Goal: Check status: Check status

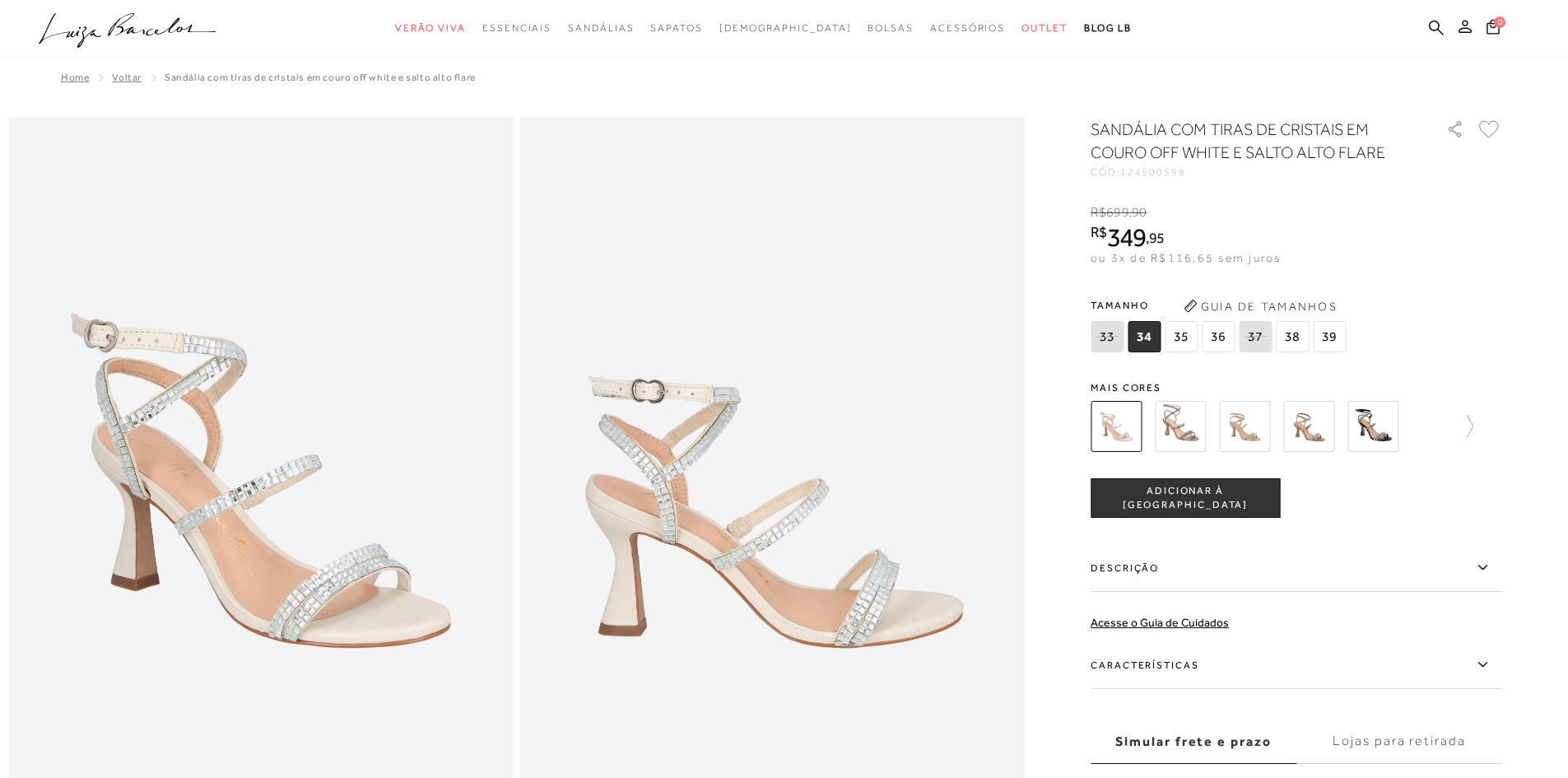
click at [1460, 24] on icon at bounding box center [1465, 26] width 13 height 13
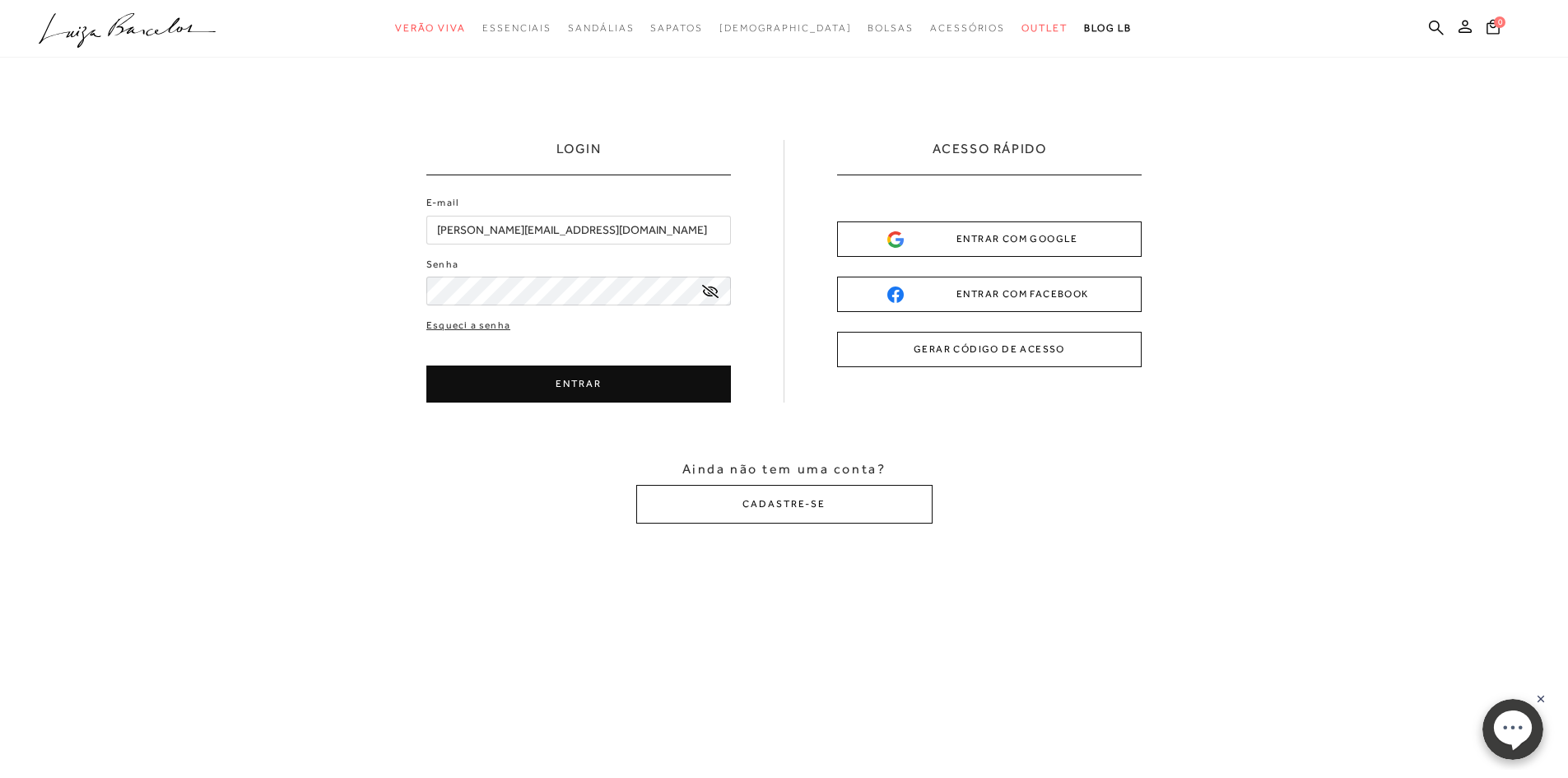
click at [597, 397] on button "ENTRAR" at bounding box center [579, 383] width 305 height 37
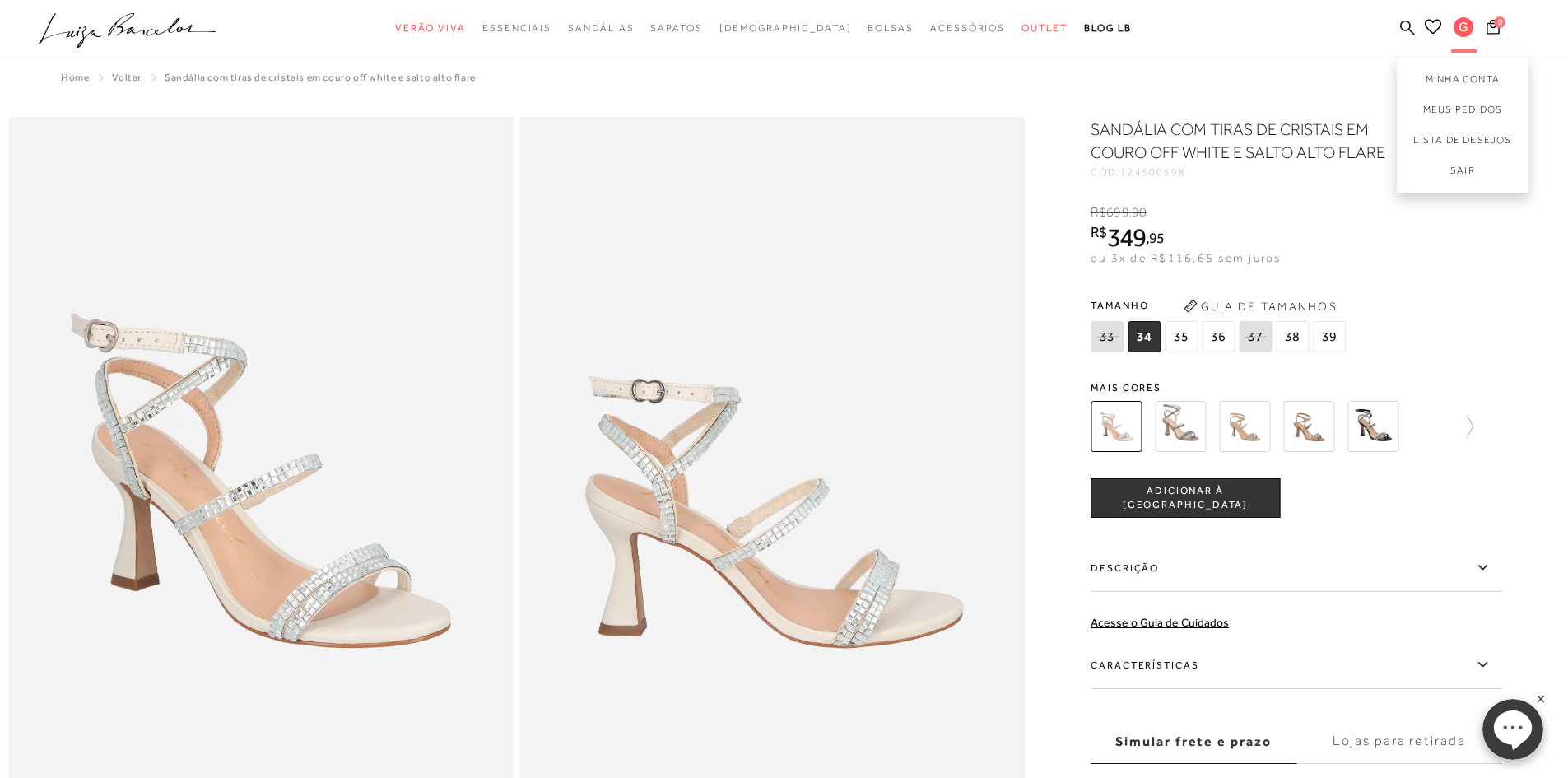
click at [1465, 29] on span "G" at bounding box center [1462, 26] width 20 height 20
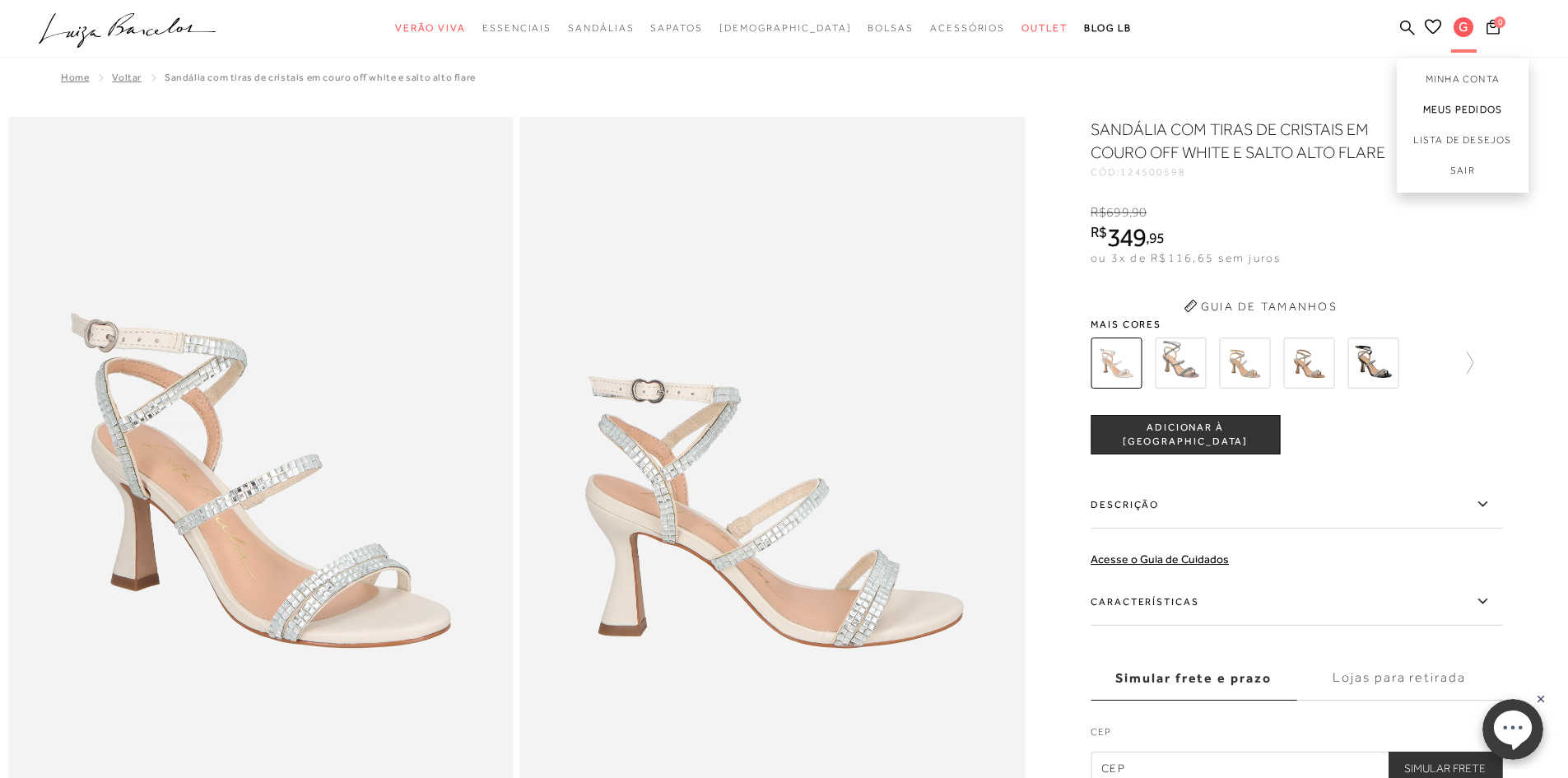
click at [1468, 112] on link "Meus Pedidos" at bounding box center [1461, 110] width 131 height 30
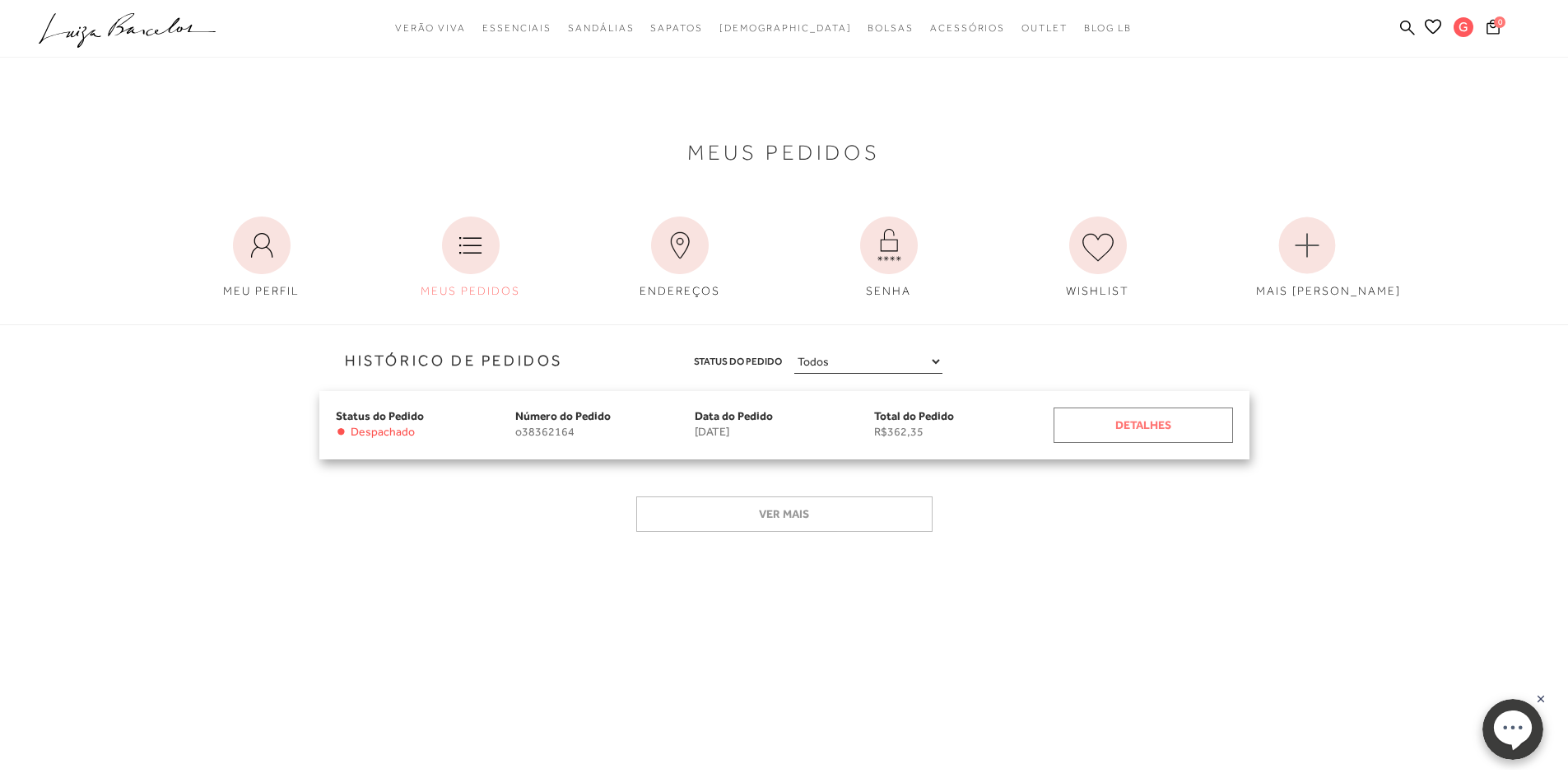
click at [1146, 424] on div "Detalhes" at bounding box center [1143, 425] width 179 height 35
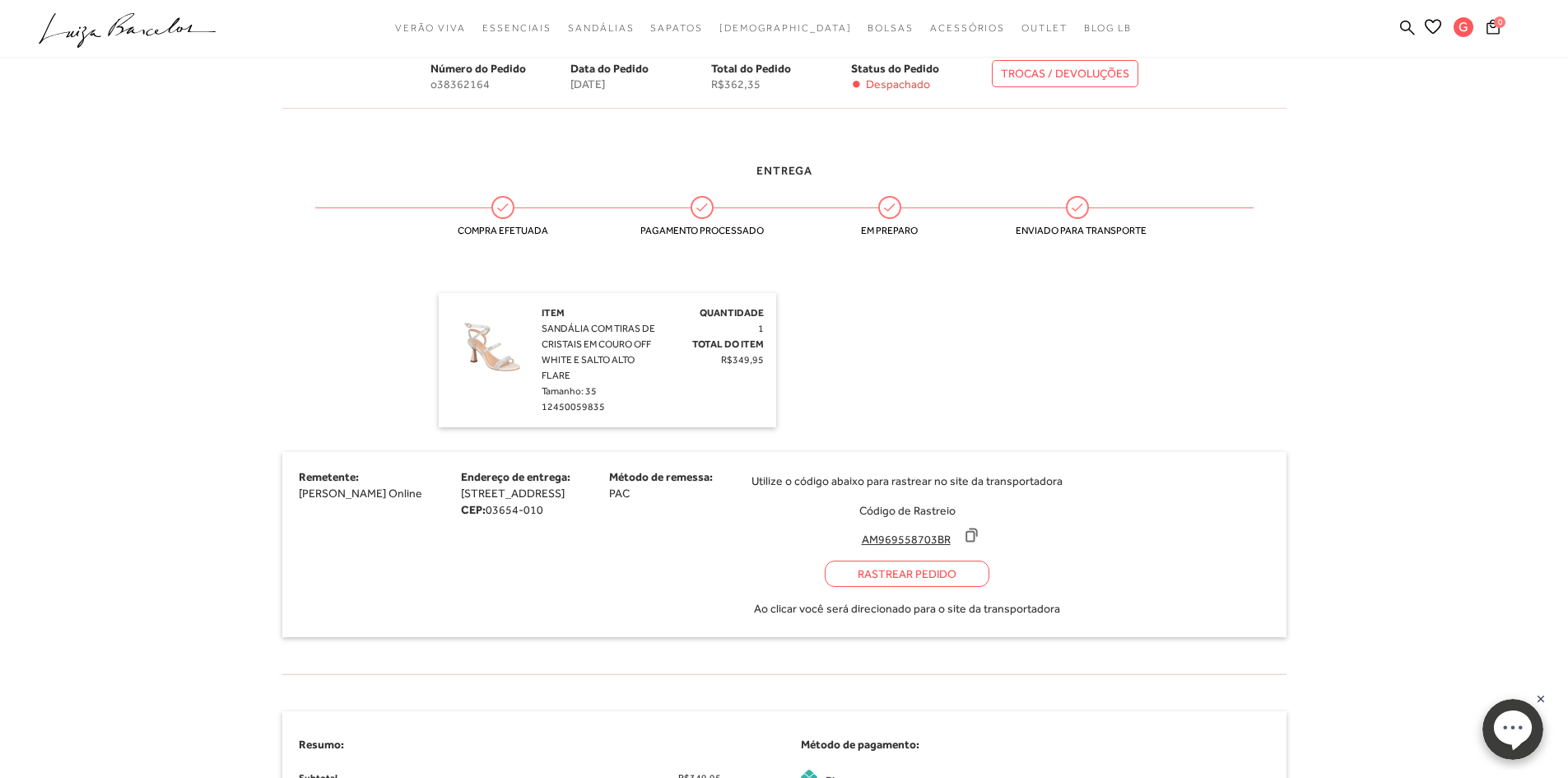
scroll to position [412, 0]
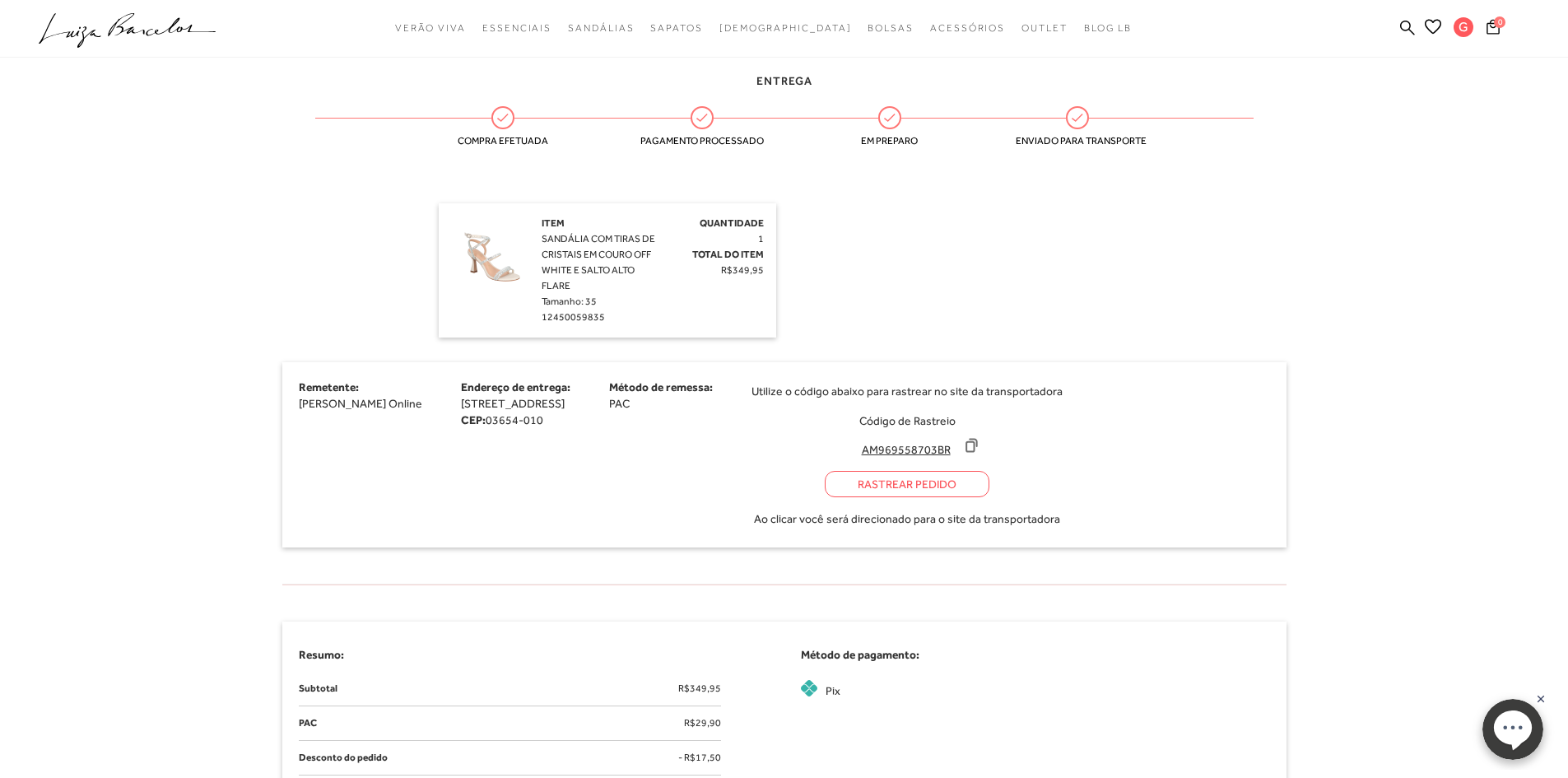
drag, startPoint x: 930, startPoint y: 449, endPoint x: 1017, endPoint y: 448, distance: 87.0
click at [960, 447] on input "AM969558703BR" at bounding box center [905, 448] width 110 height 16
click at [1054, 440] on div "Utilize o código abaixo para rastrear no site da transportadora Código de Rastr…" at bounding box center [907, 454] width 312 height 152
click at [977, 441] on icon at bounding box center [970, 445] width 10 height 12
click at [953, 481] on div "Rastrear Pedido" at bounding box center [906, 484] width 164 height 26
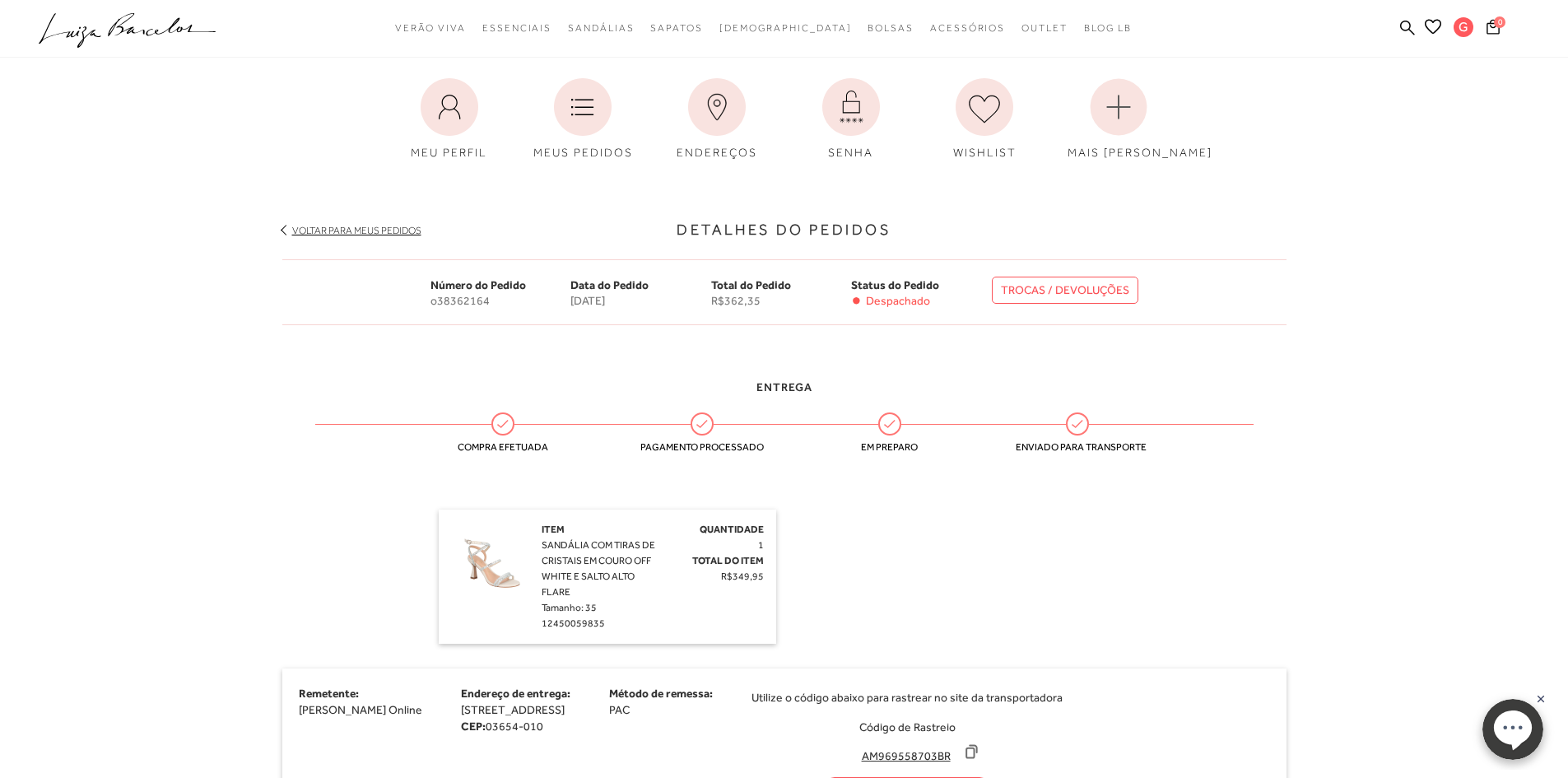
scroll to position [103, 0]
